Goal: Task Accomplishment & Management: Use online tool/utility

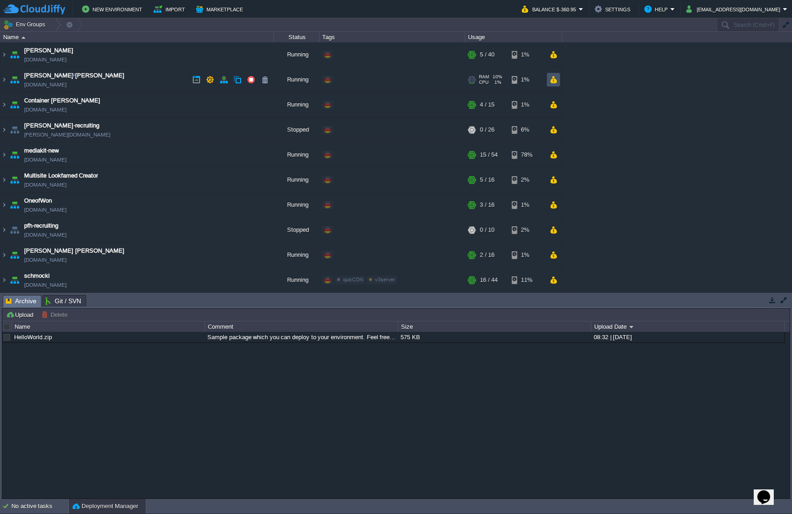
click at [554, 83] on button "button" at bounding box center [553, 80] width 8 height 8
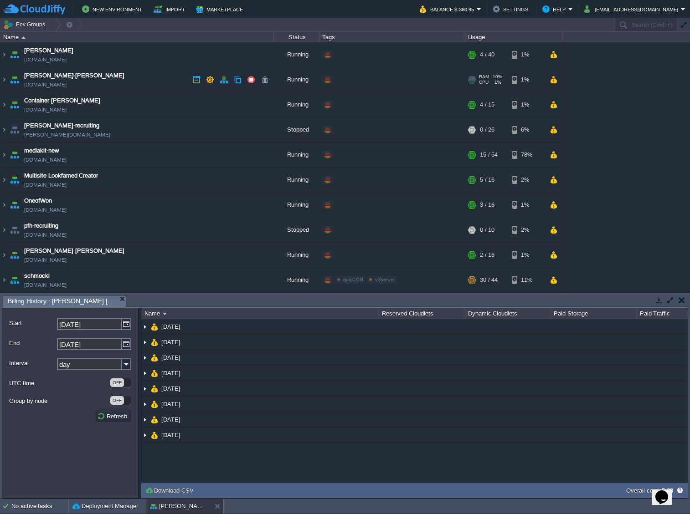
click at [53, 86] on link "[DOMAIN_NAME]" at bounding box center [45, 84] width 42 height 9
click at [5, 79] on img at bounding box center [3, 79] width 7 height 25
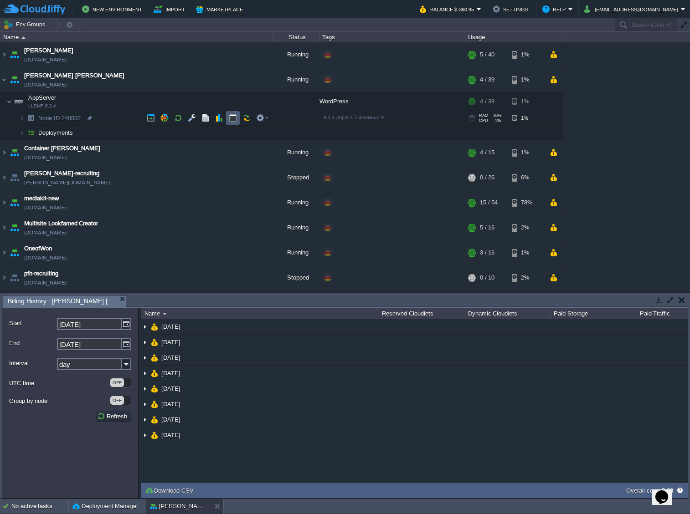
click at [228, 115] on td at bounding box center [233, 118] width 14 height 14
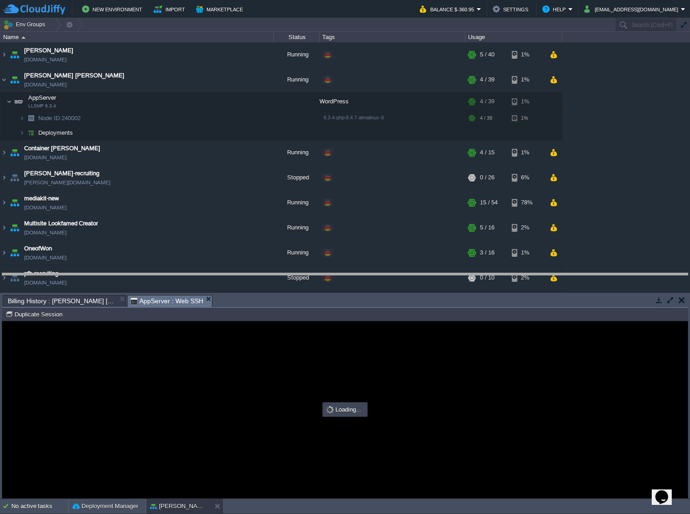
drag, startPoint x: 350, startPoint y: 304, endPoint x: 350, endPoint y: 274, distance: 29.6
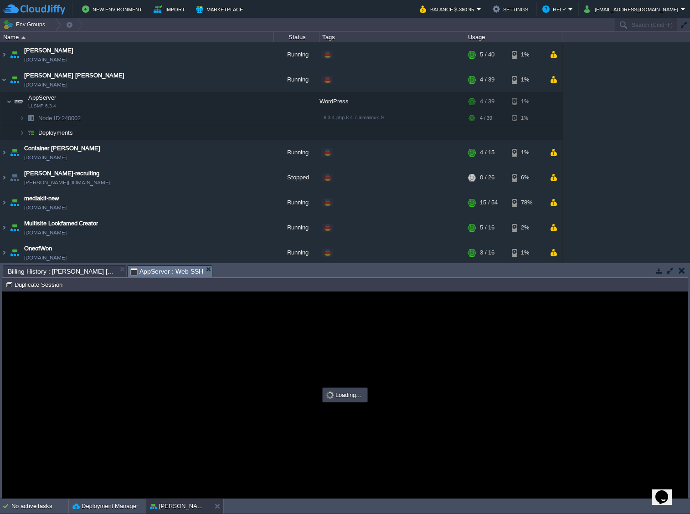
type input "#000000"
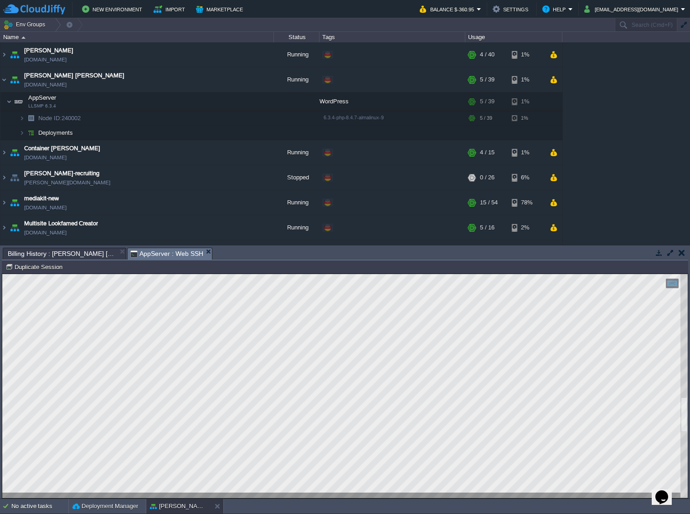
scroll to position [56, 93]
type textarea "user-8069637"
click at [191, 105] on button "button" at bounding box center [192, 101] width 8 height 8
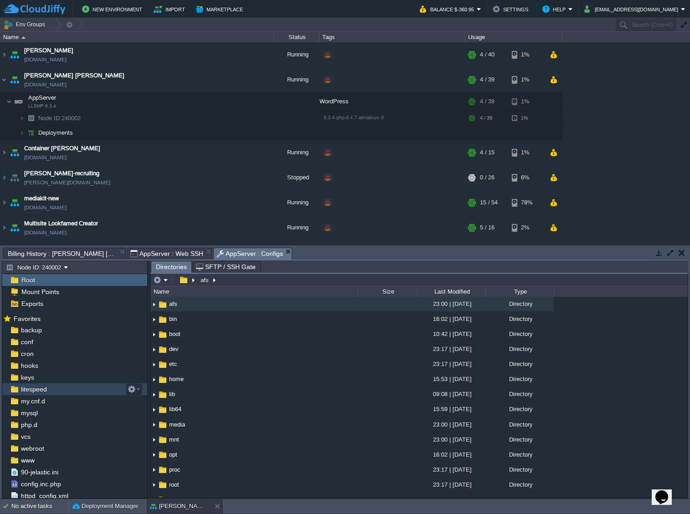
click at [46, 390] on span "litespeed" at bounding box center [33, 389] width 29 height 8
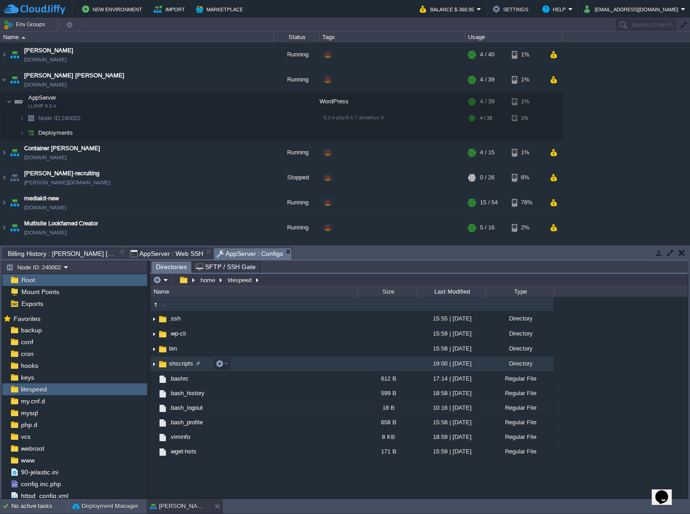
click at [183, 361] on span "shscripts" at bounding box center [181, 364] width 27 height 8
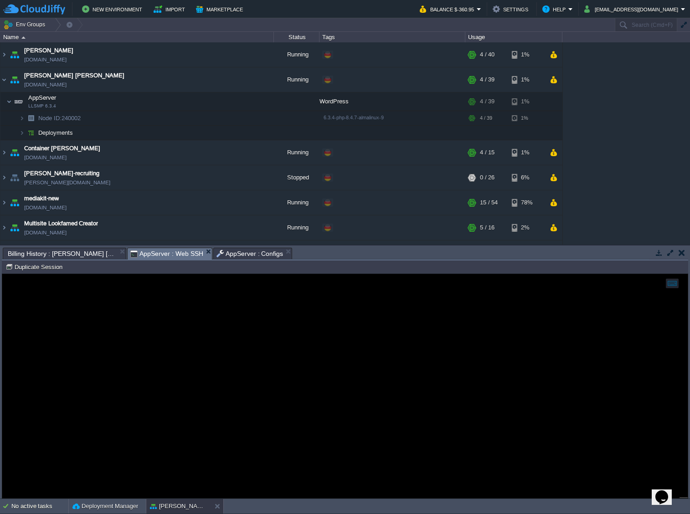
click at [140, 259] on span "AppServer : Web SSH" at bounding box center [166, 253] width 73 height 11
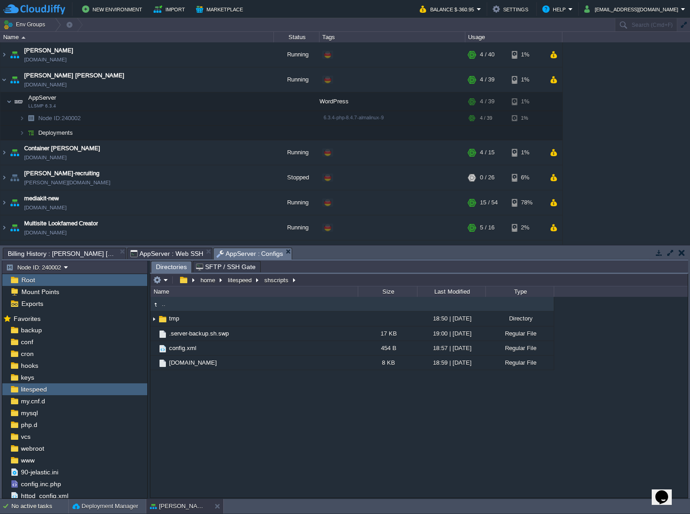
click at [224, 254] on span "AppServer : Configs" at bounding box center [249, 253] width 67 height 11
click at [277, 392] on div ".. tmp 18:50 | [DATE] Directory .server-backup.sh.swp 17 KB 19:00 | [DATE] Regu…" at bounding box center [418, 397] width 537 height 200
click at [166, 281] on em at bounding box center [160, 280] width 15 height 8
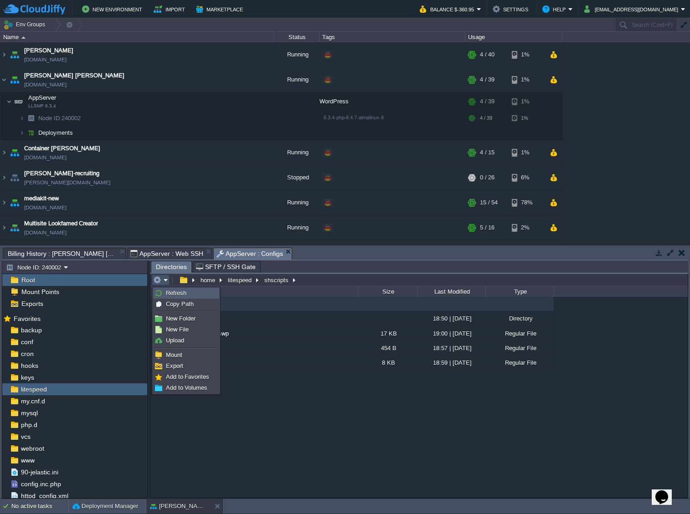
click at [189, 291] on link "Refresh" at bounding box center [186, 293] width 65 height 10
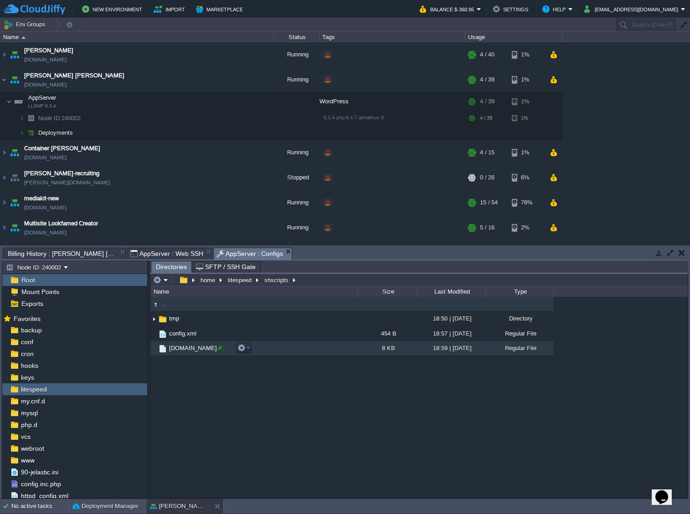
click at [220, 350] on div at bounding box center [220, 348] width 8 height 8
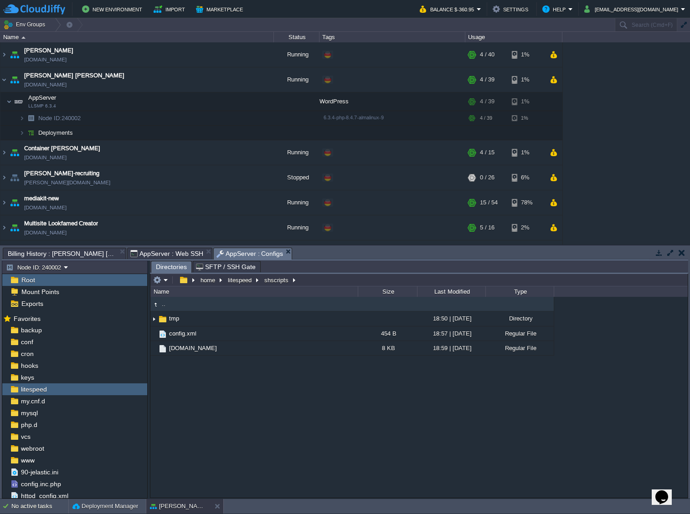
click at [225, 366] on div ".. tmp 18:50 | [DATE] Directory config.xml 454 B 18:57 | [DATE] Regular File [D…" at bounding box center [418, 397] width 537 height 200
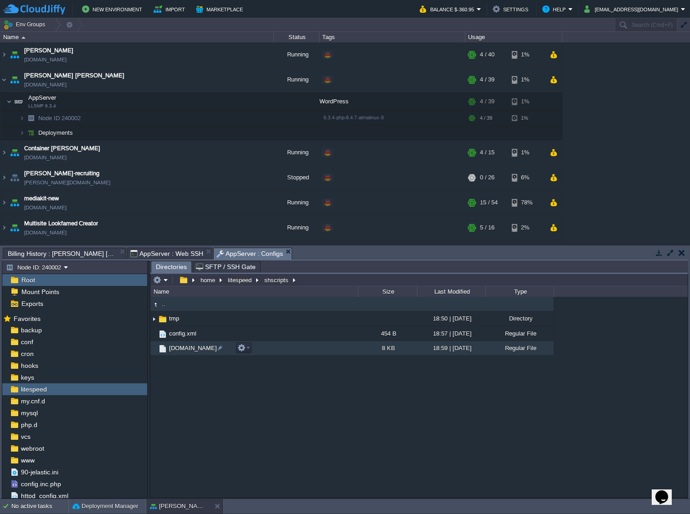
click at [205, 349] on span "[DOMAIN_NAME]" at bounding box center [193, 348] width 51 height 8
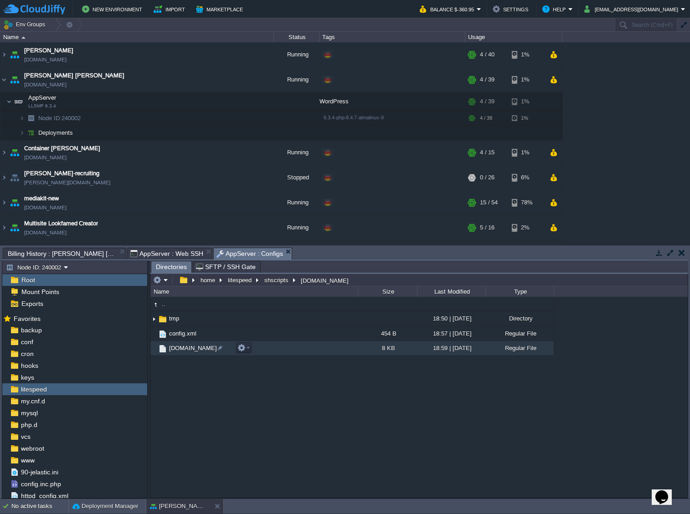
click at [205, 349] on span "[DOMAIN_NAME]" at bounding box center [193, 348] width 51 height 8
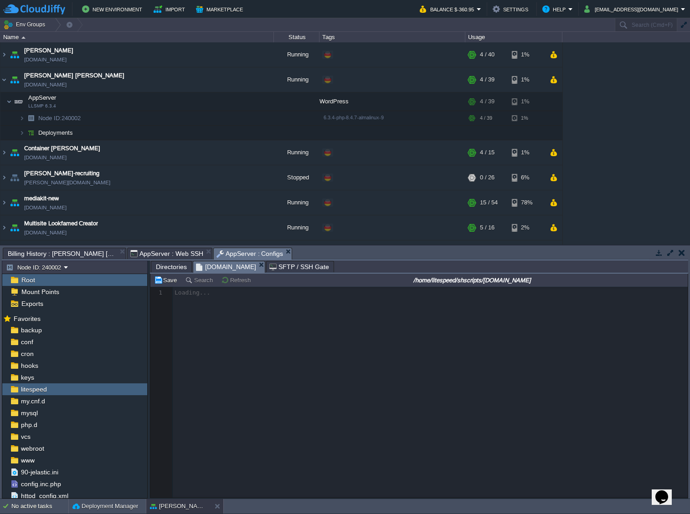
scroll to position [3, 0]
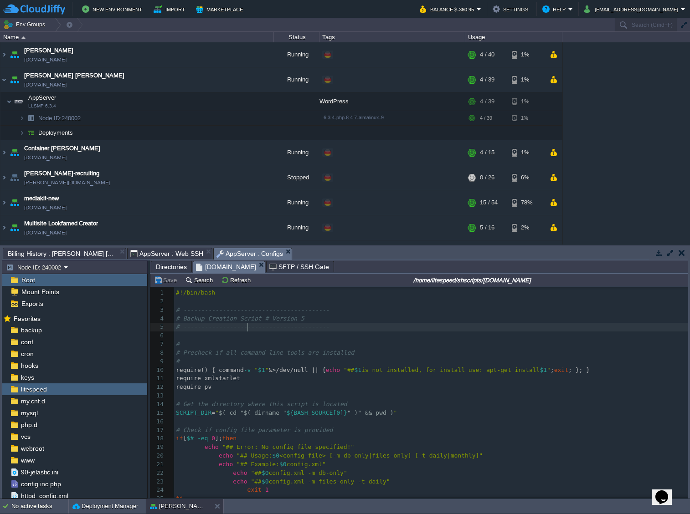
click at [246, 330] on span "# -----------------------------------------" at bounding box center [253, 326] width 154 height 7
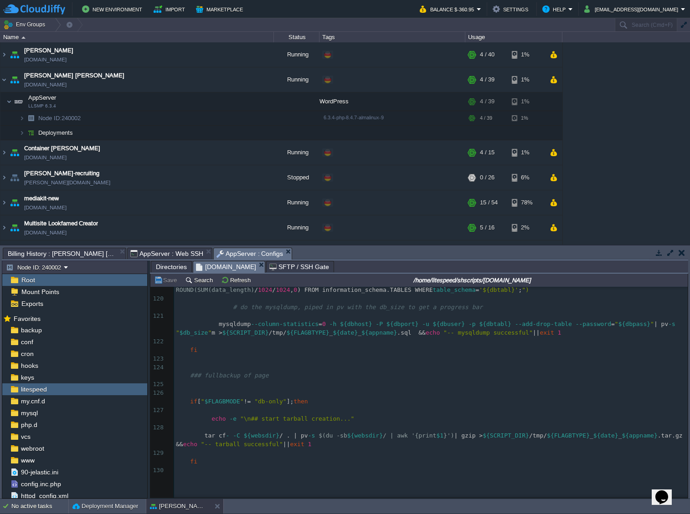
scroll to position [1492, 0]
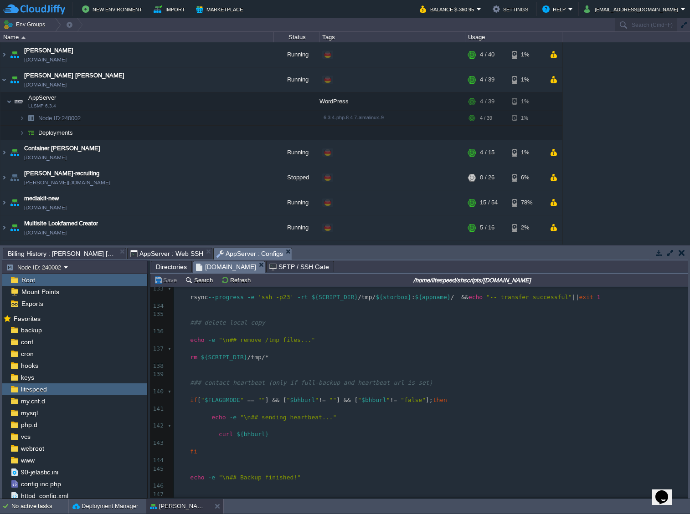
click at [251, 414] on div "147 # ----------------------------------------- 100 ## message 107 elif [ " $FL…" at bounding box center [430, 178] width 513 height 644
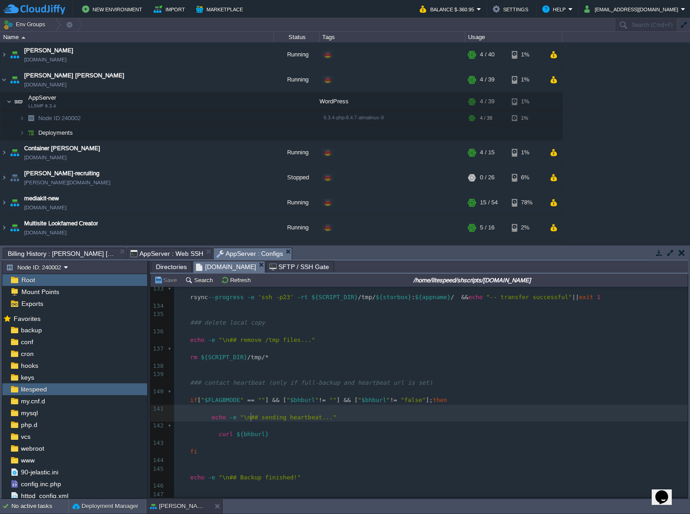
type textarea "-"
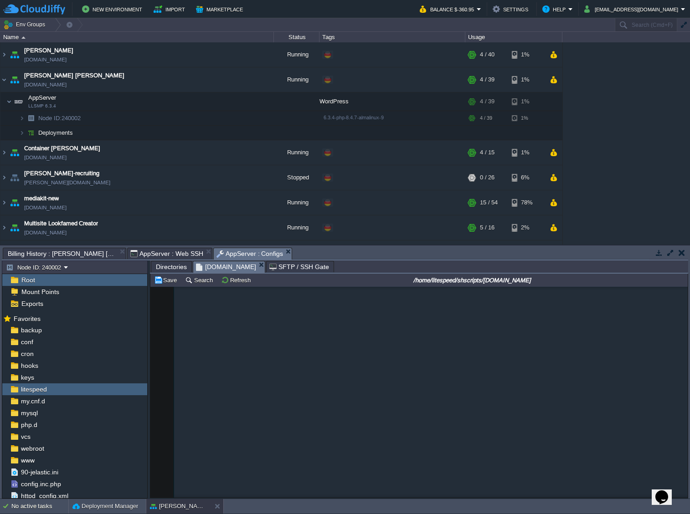
scroll to position [1, 0]
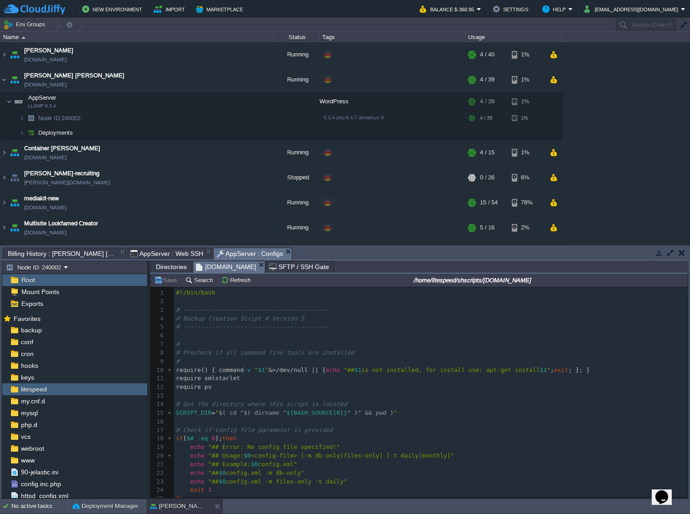
click at [169, 269] on span "Directories" at bounding box center [171, 267] width 31 height 11
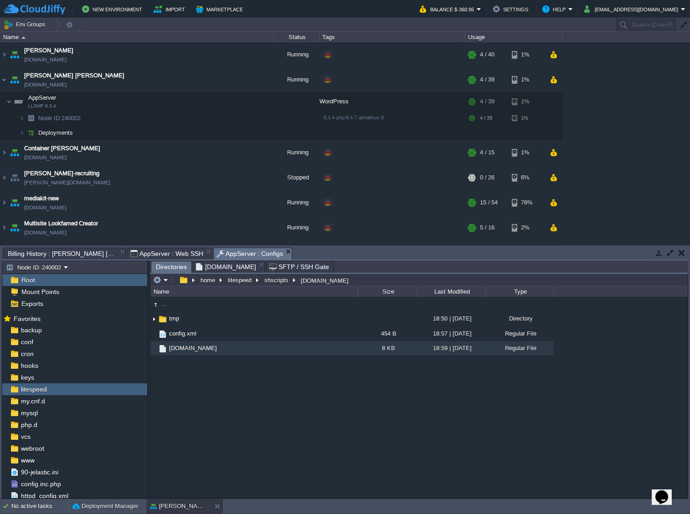
click at [140, 253] on span "AppServer : Web SSH" at bounding box center [166, 253] width 73 height 11
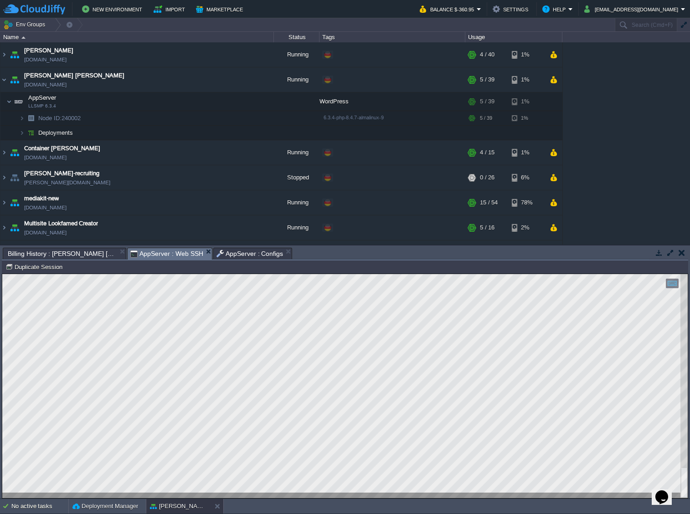
scroll to position [0, 0]
click at [29, 454] on div "Copy: Cmd + C Paste: Cmd + V Settings: Ctrl + Shift + Alt 0" at bounding box center [344, 386] width 685 height 224
type textarea "ssh-rsa AAAAB3NzaC1yc2EAAAADAQABAAACAQDeLNeT9uydkcHV0sT19XAfmUNpFGmV3JEqnWKLljU…"
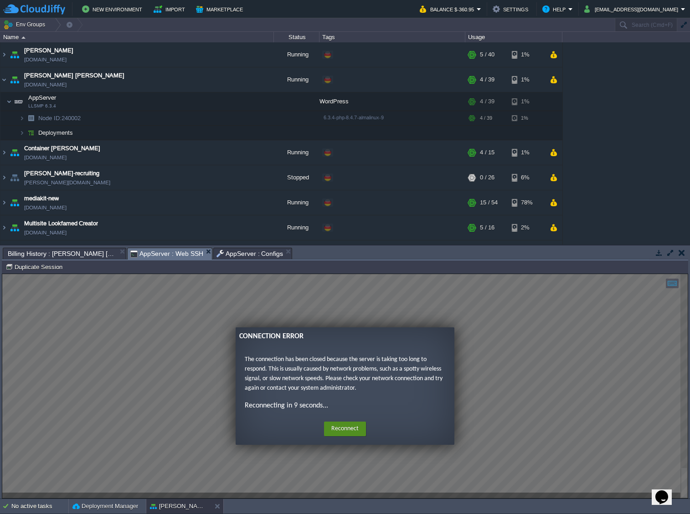
click at [347, 428] on button "Reconnect" at bounding box center [345, 429] width 42 height 15
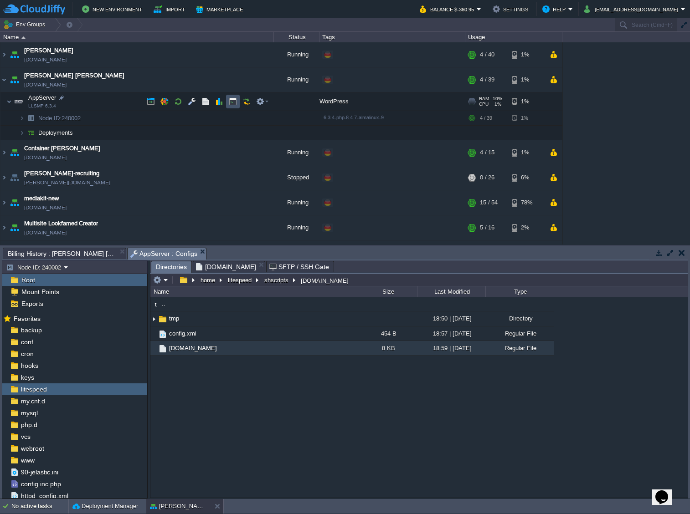
click at [236, 103] on button "button" at bounding box center [233, 101] width 8 height 8
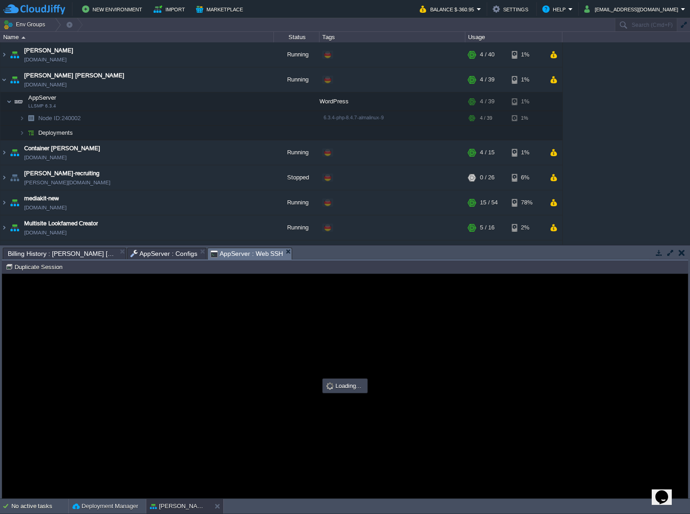
scroll to position [0, 0]
type input "#000000"
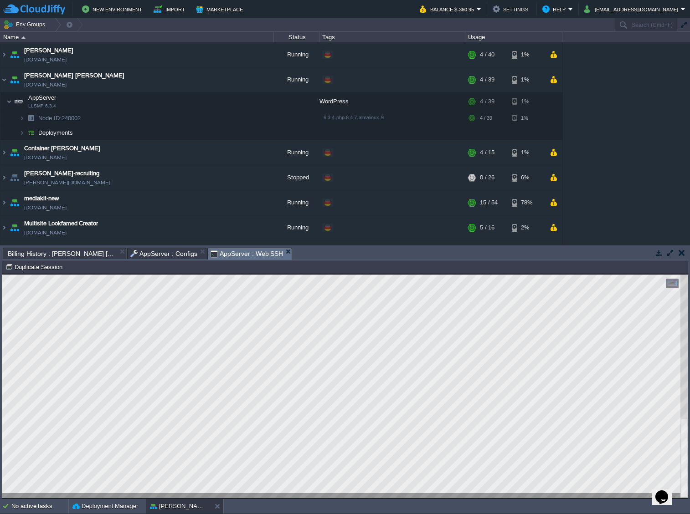
type textarea "<config> <appname>[PERSON_NAME]</appname> <dbuser>user-8069637</dbuser> <dbtabl…"
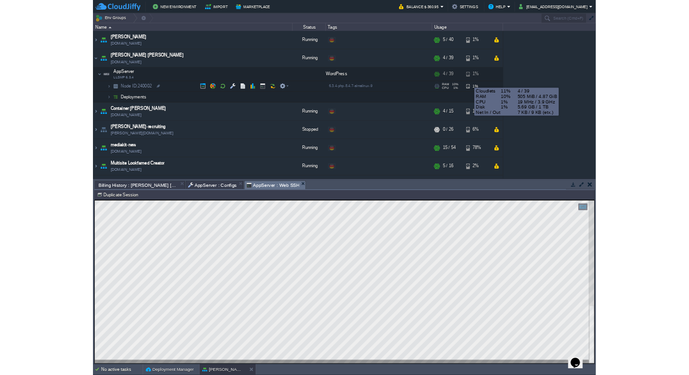
scroll to position [73, 25]
